Goal: Information Seeking & Learning: Understand process/instructions

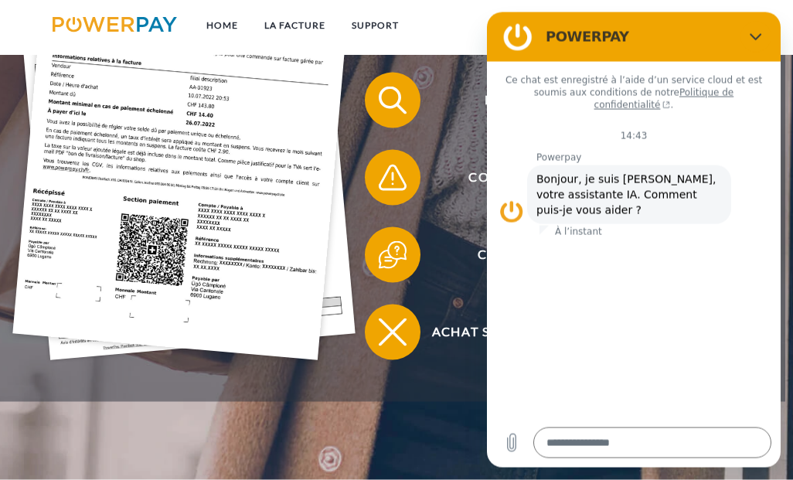
click at [755, 34] on icon "Fermer" at bounding box center [756, 36] width 12 height 12
type textarea "*"
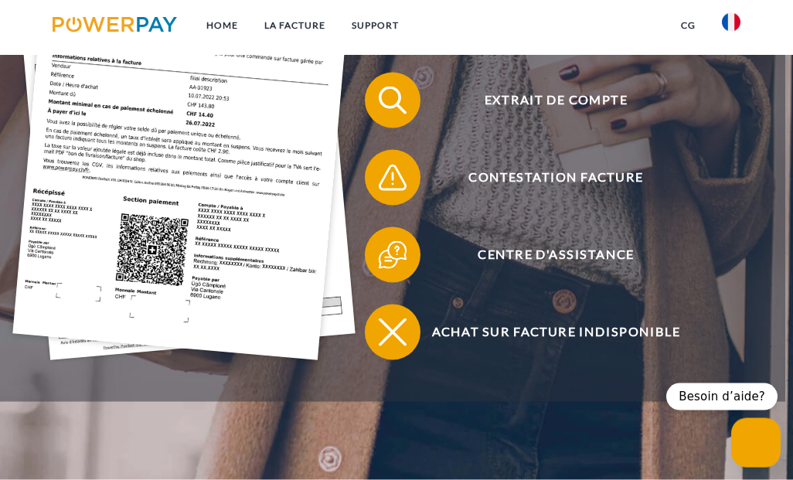
scroll to position [376, 0]
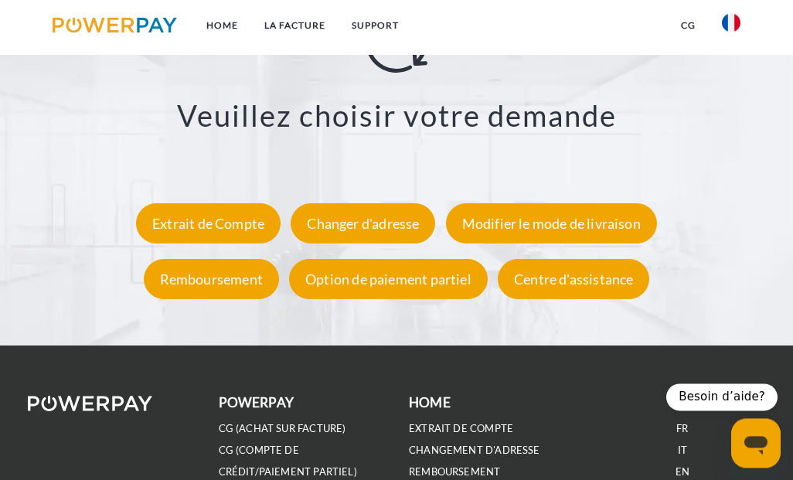
click at [240, 222] on div "Extrait de Compte" at bounding box center [208, 223] width 145 height 40
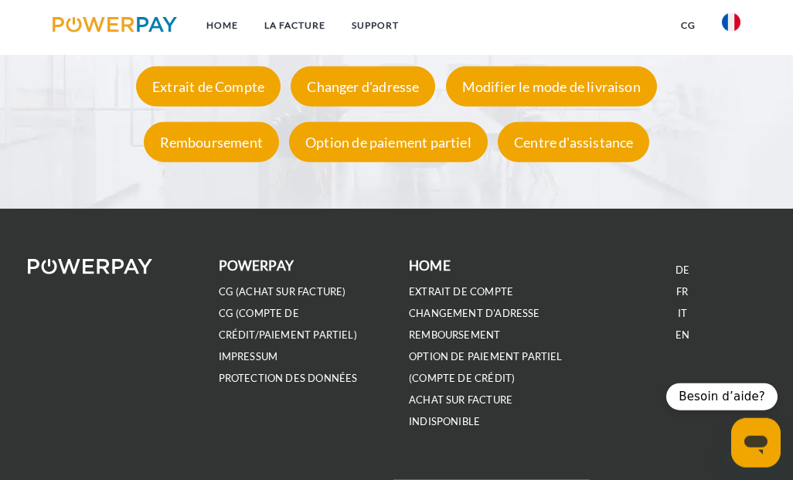
scroll to position [2493, 0]
click at [479, 339] on link "REMBOURSEMENT" at bounding box center [454, 335] width 91 height 13
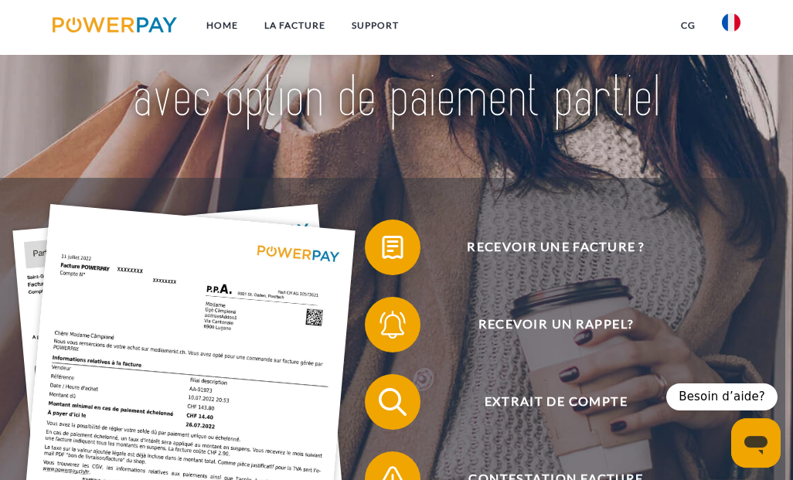
scroll to position [0, 0]
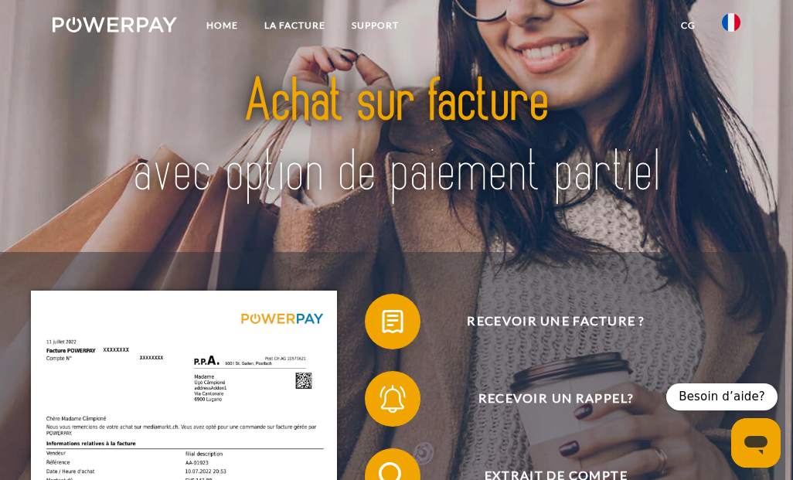
click at [685, 27] on link "CG" at bounding box center [688, 26] width 41 height 28
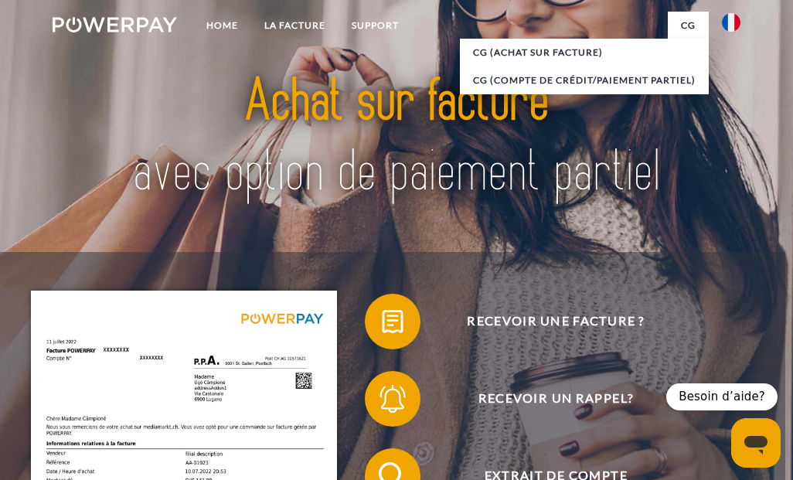
click at [574, 49] on link "CG (achat sur facture)" at bounding box center [584, 53] width 249 height 28
click at [722, 15] on img at bounding box center [731, 22] width 19 height 19
click at [605, 252] on div at bounding box center [397, 138] width 635 height 228
click at [361, 26] on link "Support" at bounding box center [375, 26] width 73 height 28
click at [302, 26] on link "LA FACTURE" at bounding box center [294, 26] width 87 height 28
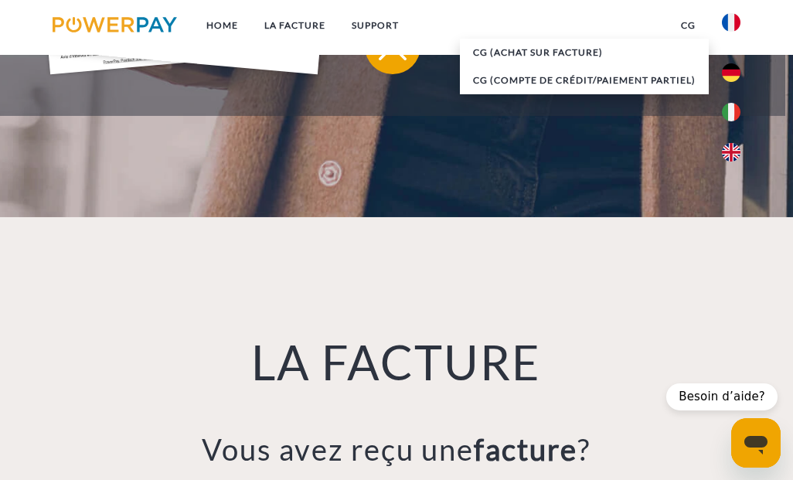
scroll to position [887, 0]
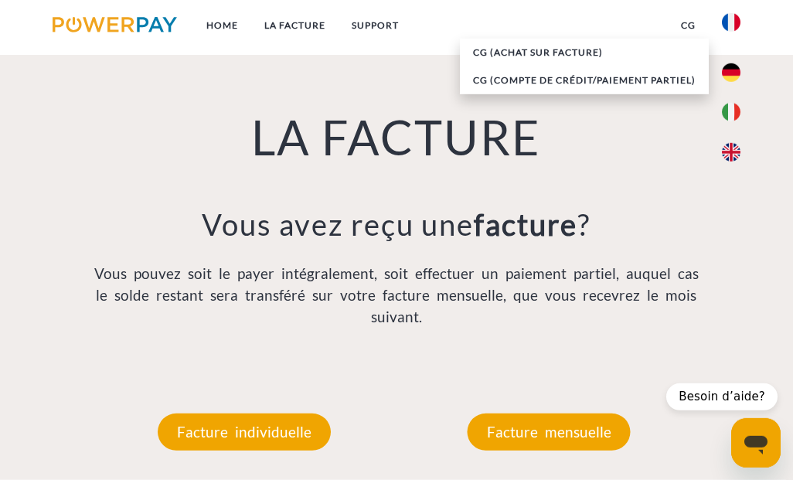
click at [598, 435] on p "Facture mensuelle" at bounding box center [549, 432] width 163 height 37
click at [588, 446] on p "Facture mensuelle" at bounding box center [549, 432] width 163 height 37
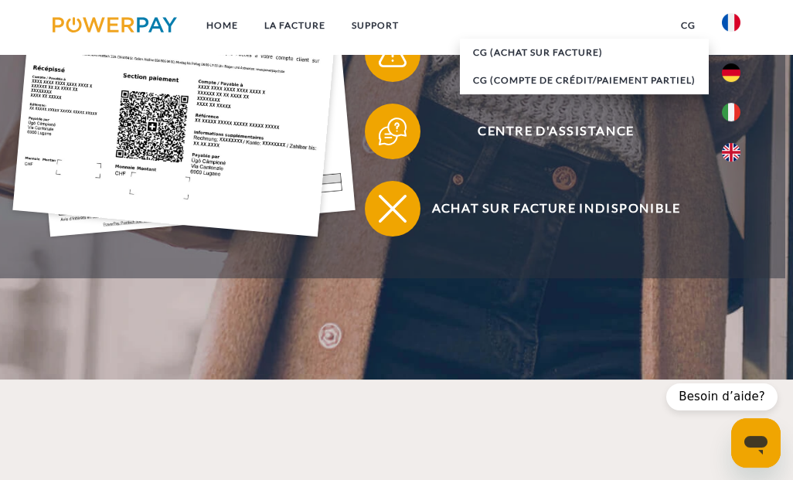
click at [381, 22] on link "Support" at bounding box center [375, 26] width 73 height 28
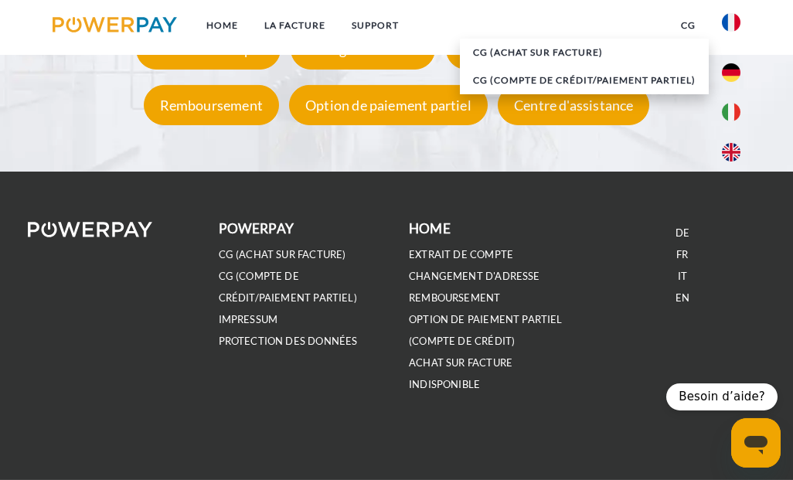
scroll to position [2601, 0]
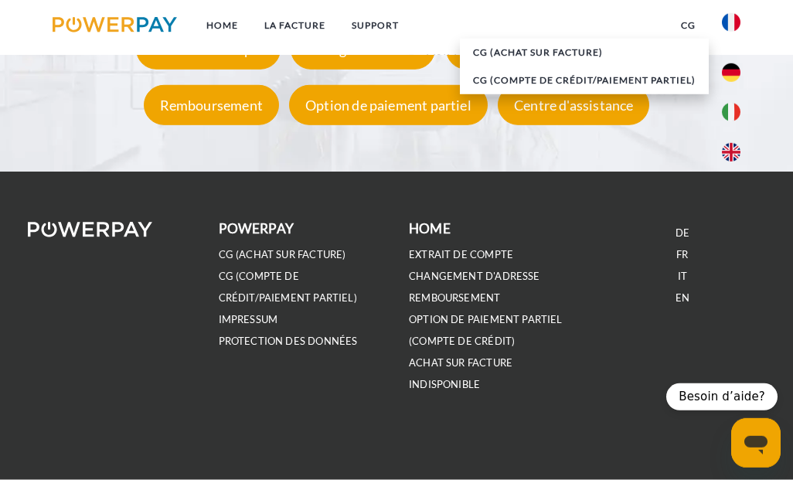
click at [601, 125] on div "Centre d'assistance" at bounding box center [574, 105] width 152 height 40
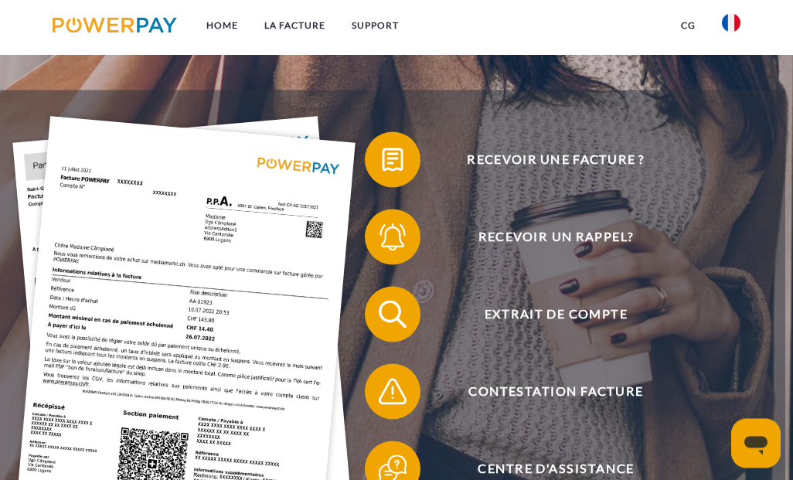
scroll to position [162, 0]
click at [608, 322] on span "Extrait de compte" at bounding box center [556, 314] width 341 height 56
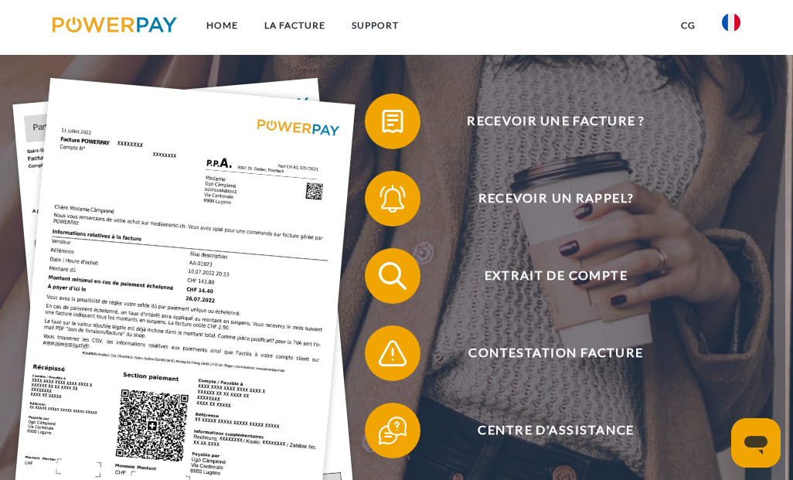
scroll to position [203, 0]
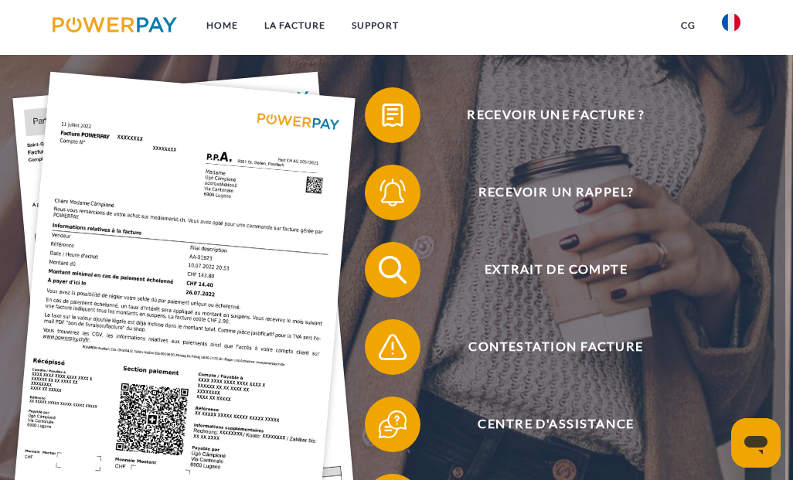
click at [89, 23] on img at bounding box center [115, 24] width 124 height 15
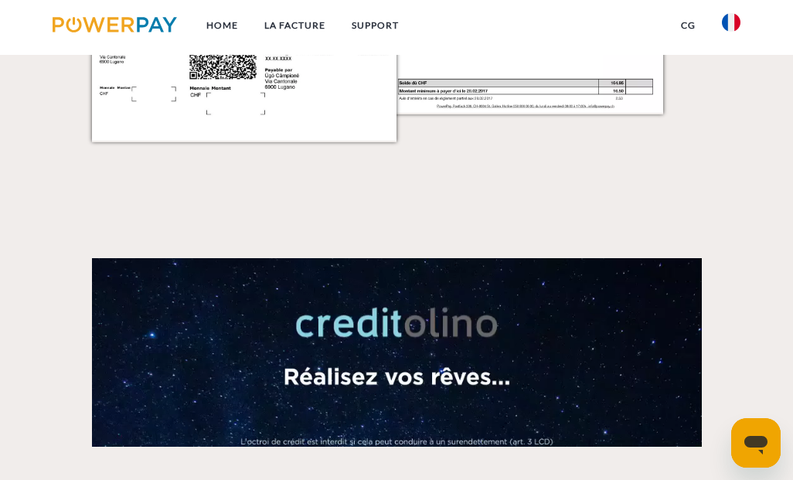
scroll to position [1679, 0]
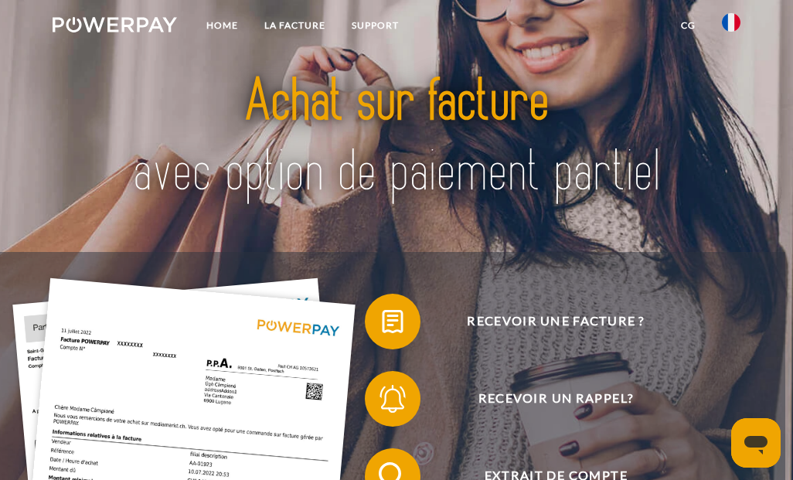
click at [522, 318] on span "Recevoir une facture ?" at bounding box center [556, 322] width 341 height 56
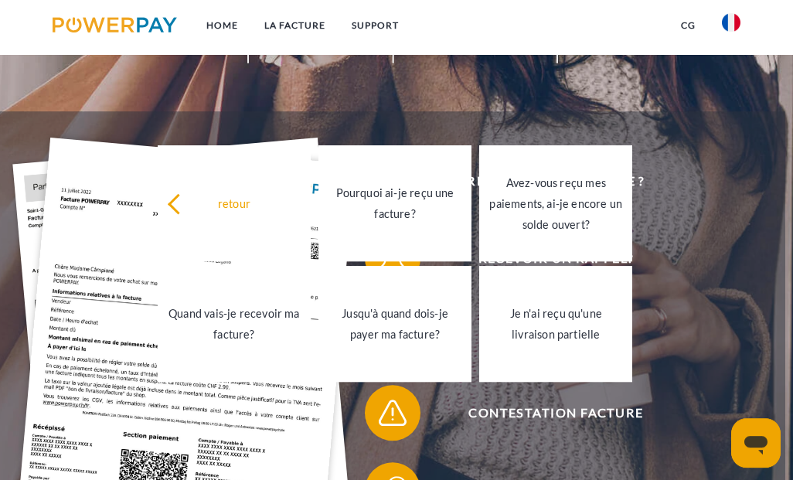
scroll to position [141, 0]
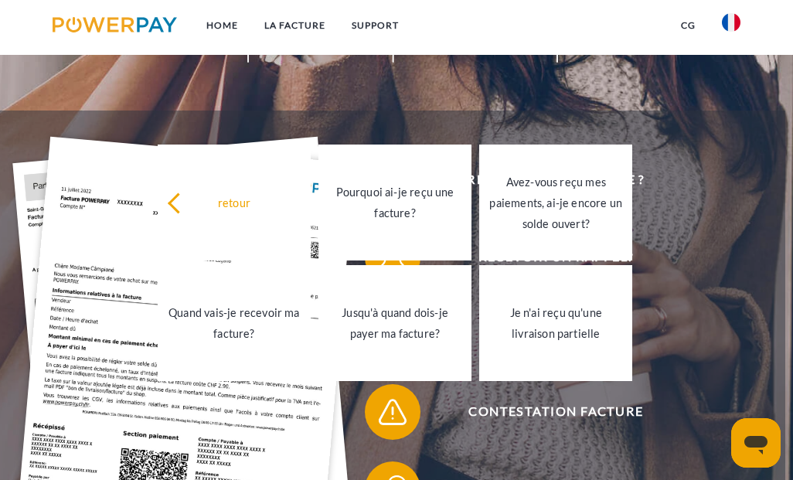
click at [407, 329] on div "Jusqu'à quand dois-je payer ma facture?" at bounding box center [395, 323] width 135 height 42
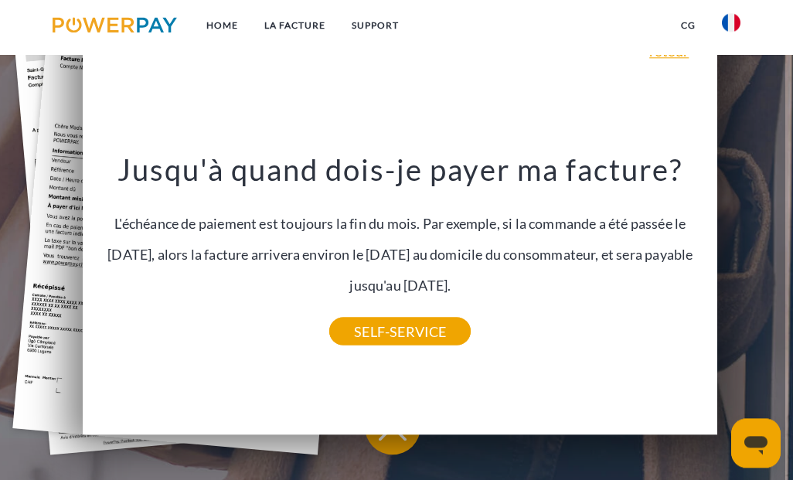
scroll to position [355, 0]
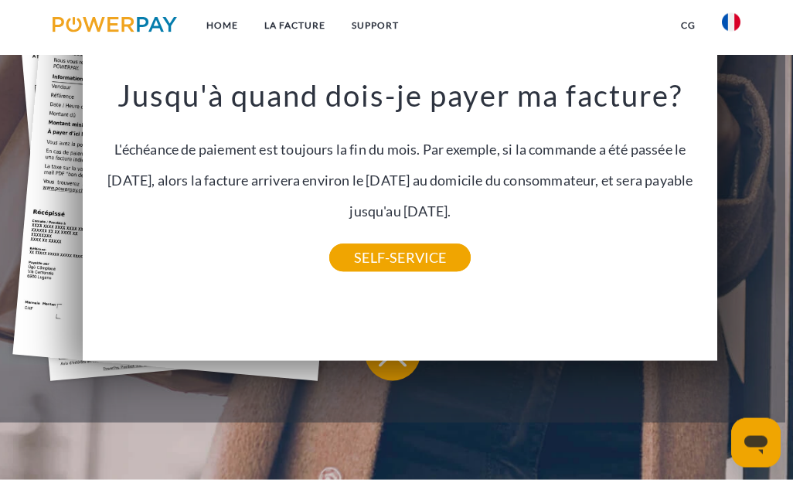
click at [431, 257] on link "SELF-SERVICE" at bounding box center [399, 258] width 141 height 28
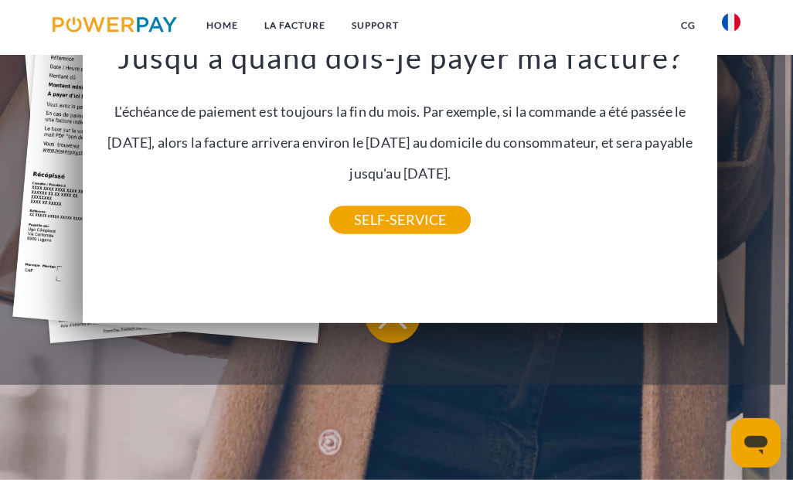
scroll to position [396, 0]
